Goal: Information Seeking & Learning: Learn about a topic

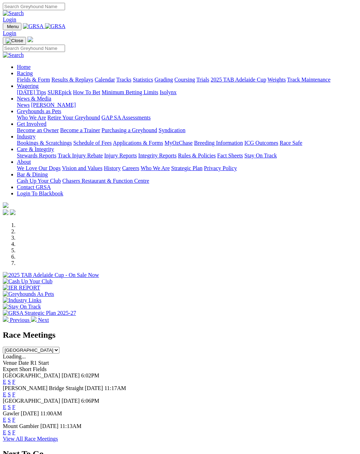
click at [277, 436] on div "View All Race Meetings" at bounding box center [180, 439] width 354 height 6
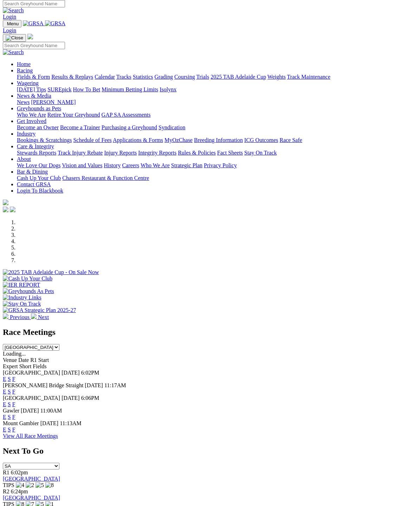
scroll to position [3, 0]
click at [15, 427] on link "F" at bounding box center [13, 430] width 3 height 6
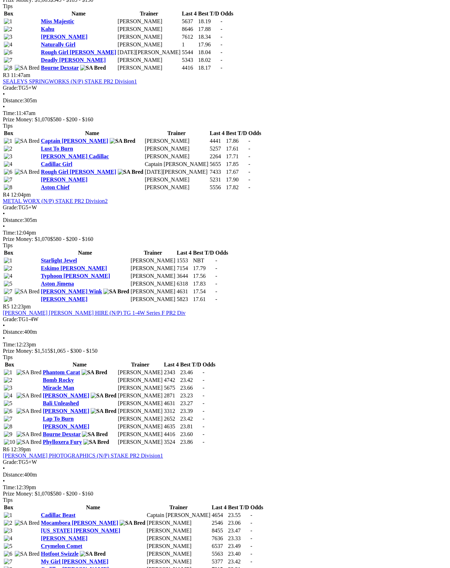
scroll to position [540, 0]
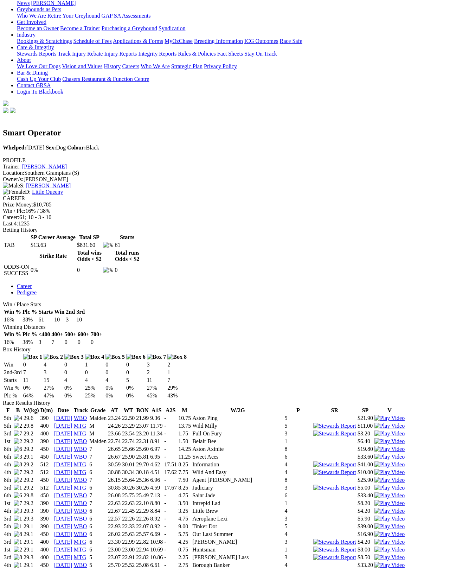
scroll to position [115, 0]
click at [374, 438] on img at bounding box center [389, 441] width 30 height 6
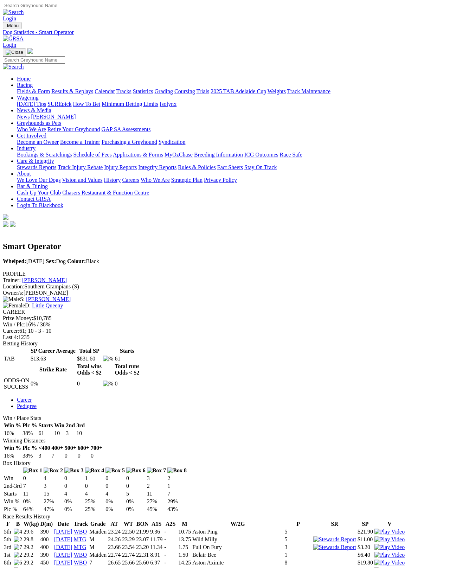
scroll to position [0, 0]
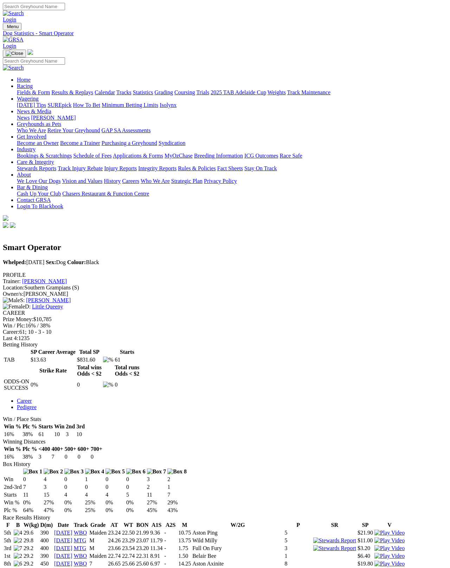
click at [17, 89] on link "Fields & Form" at bounding box center [33, 92] width 33 height 6
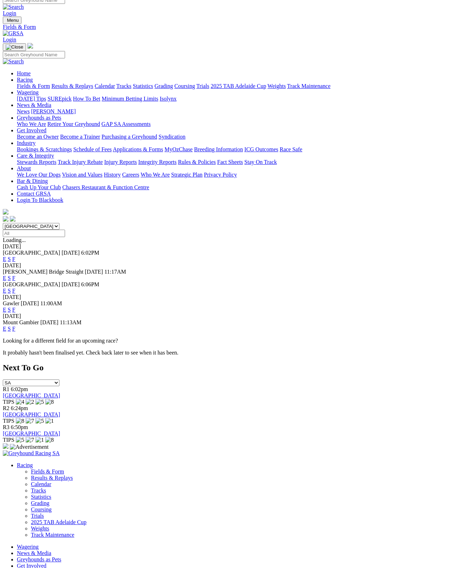
click at [40, 223] on select "South Australia New South Wales Northern Territory Queensland Tasmania Victoria…" at bounding box center [31, 226] width 57 height 7
select select "VIC"
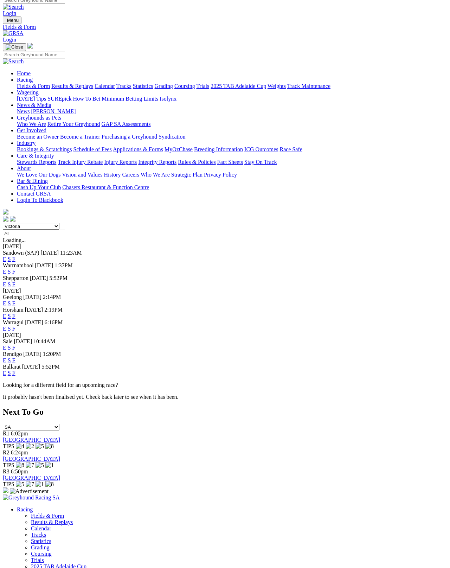
click at [15, 269] on link "F" at bounding box center [13, 272] width 3 height 6
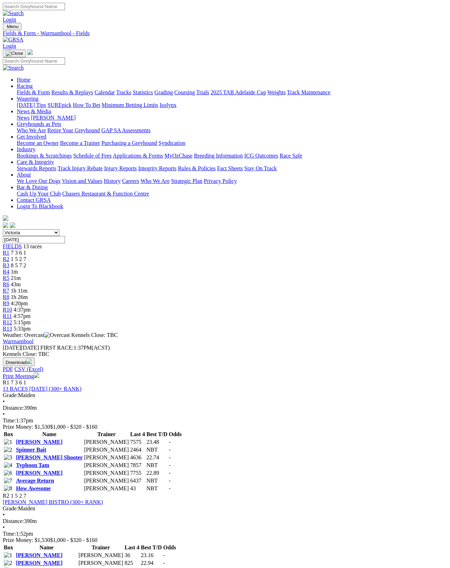
scroll to position [0, 112]
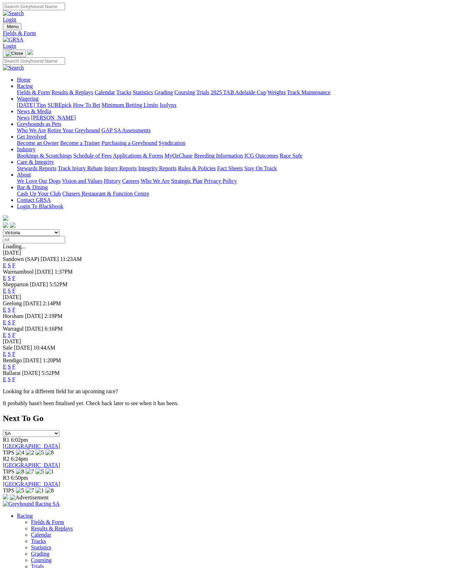
scroll to position [42, 0]
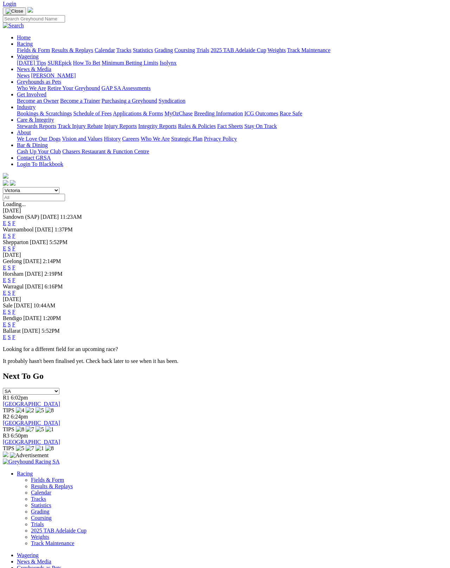
click at [15, 277] on link "F" at bounding box center [13, 280] width 3 height 6
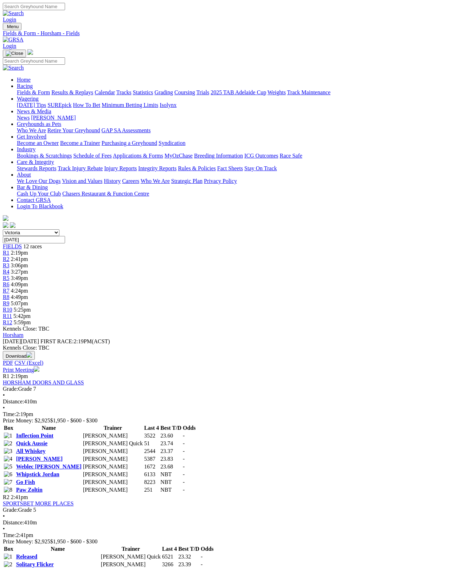
click at [43, 487] on link "Paw Zoltin" at bounding box center [29, 490] width 26 height 6
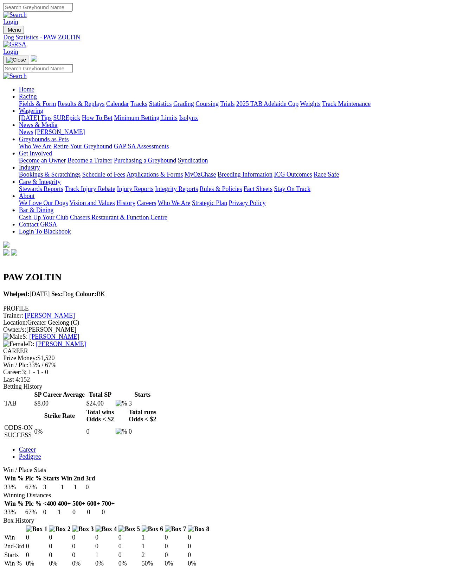
scroll to position [4, 0]
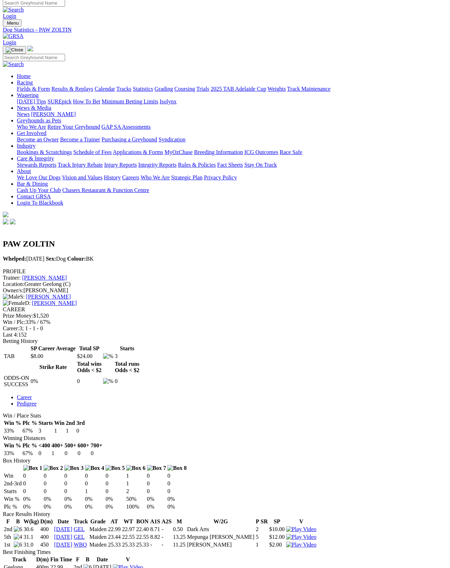
click at [71, 294] on link "[PERSON_NAME]" at bounding box center [48, 297] width 45 height 6
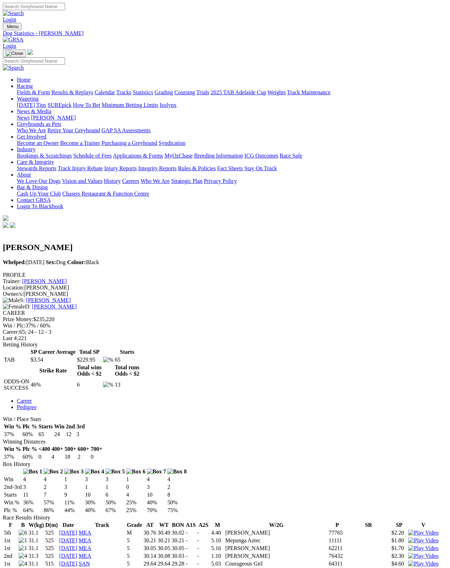
click at [67, 278] on link "[PERSON_NAME]" at bounding box center [44, 281] width 45 height 6
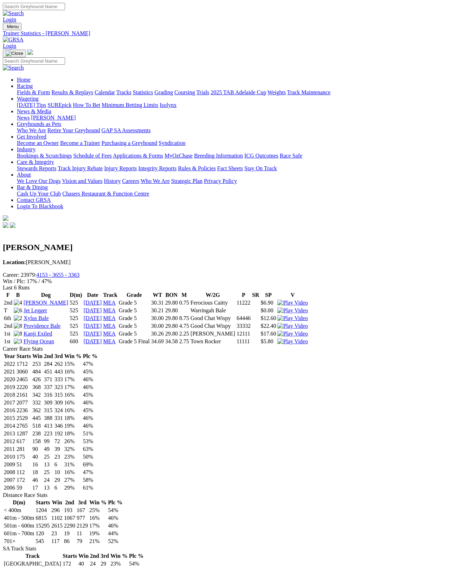
scroll to position [4, 0]
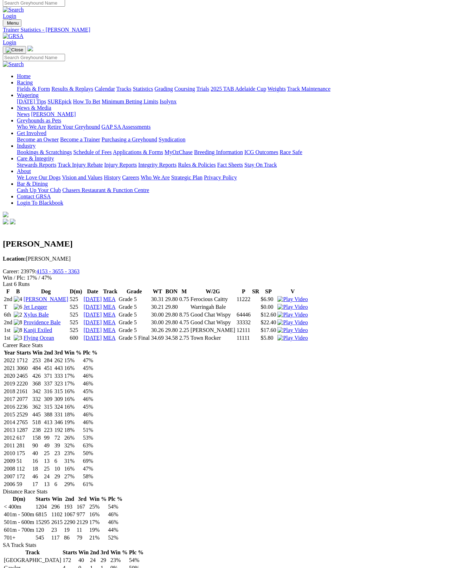
click at [45, 335] on link "Flying Ocean" at bounding box center [39, 338] width 31 height 6
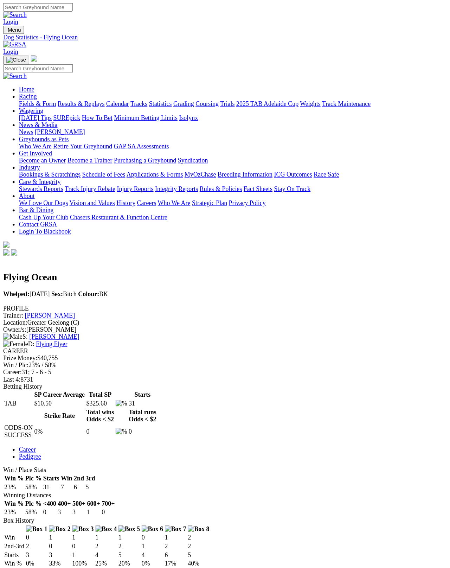
scroll to position [4, 0]
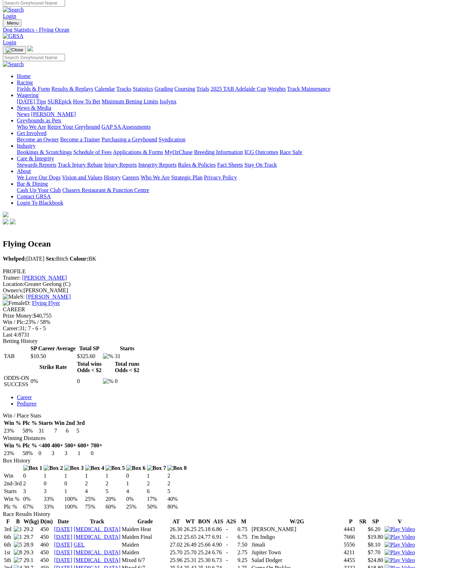
click at [67, 275] on link "[PERSON_NAME]" at bounding box center [44, 278] width 45 height 6
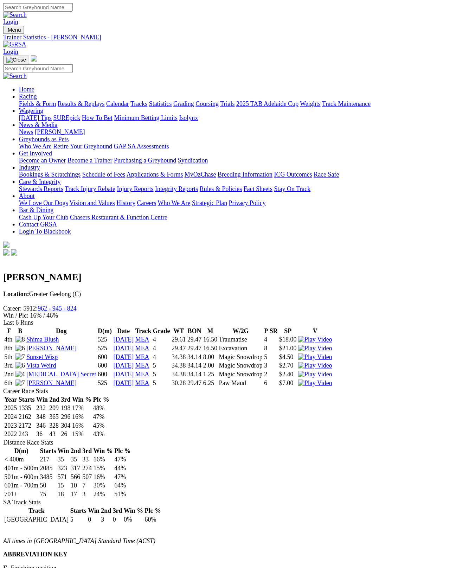
scroll to position [4, 0]
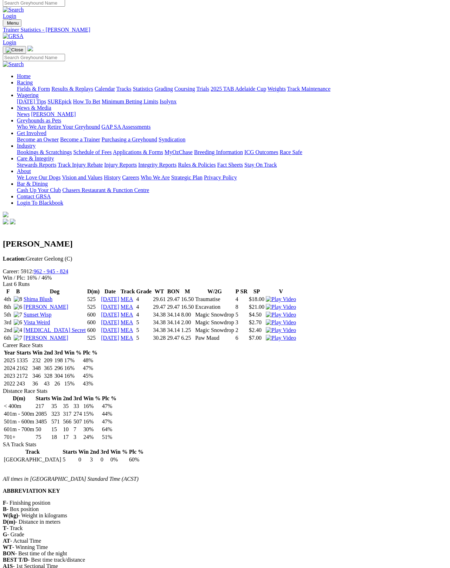
click at [104, 304] on link "[DATE]" at bounding box center [110, 307] width 18 height 6
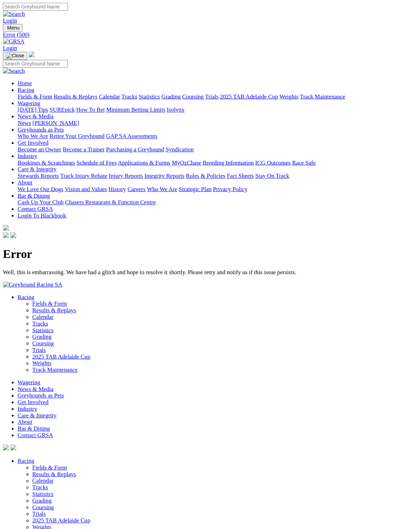
scroll to position [1, 0]
